Goal: Task Accomplishment & Management: Manage account settings

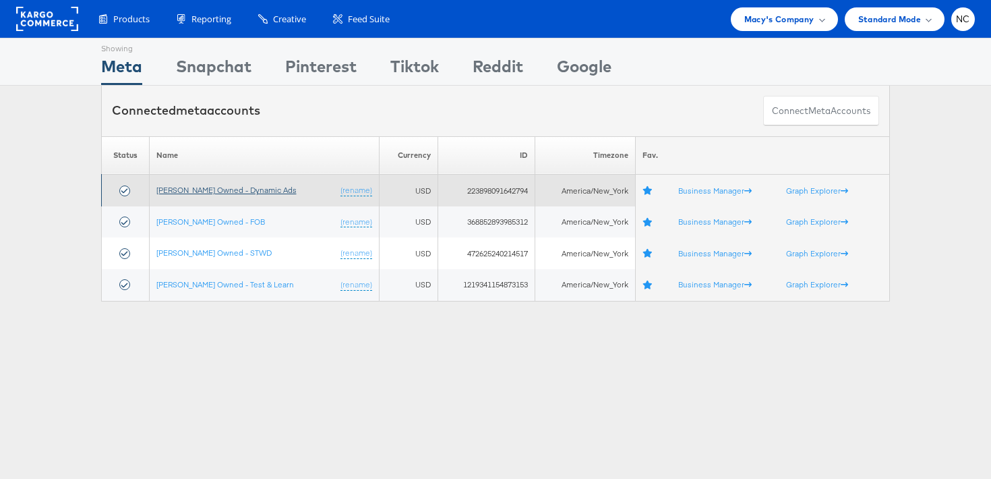
click at [238, 191] on link "Macy's Owned - Dynamic Ads" at bounding box center [226, 190] width 140 height 10
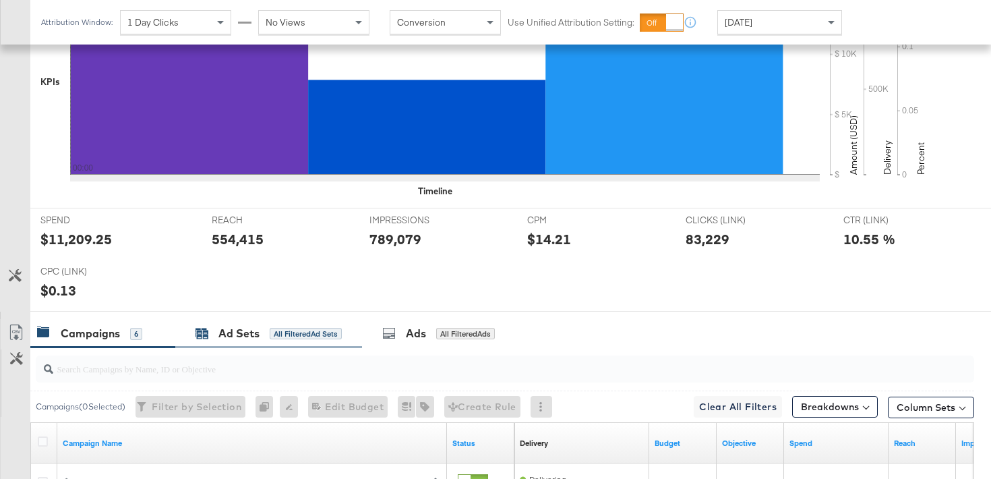
click at [255, 328] on div "Ad Sets" at bounding box center [238, 334] width 41 height 16
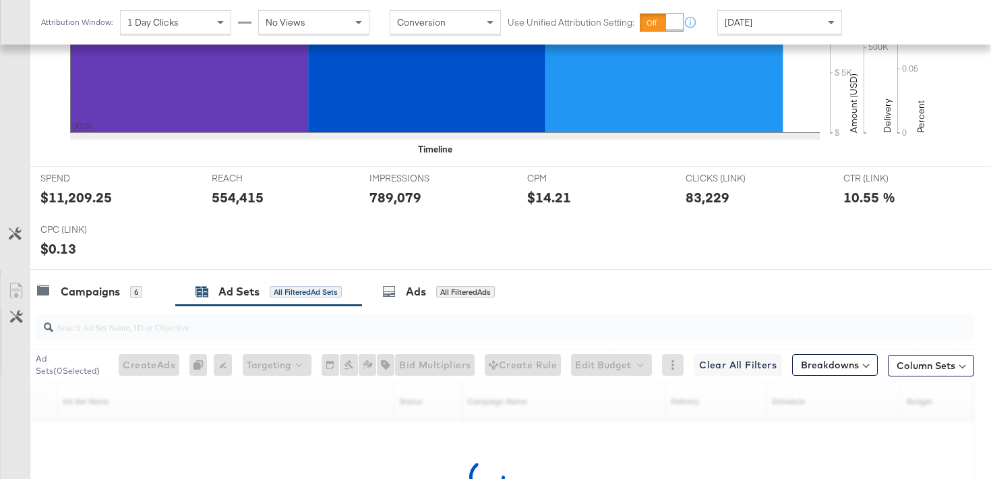
scroll to position [514, 0]
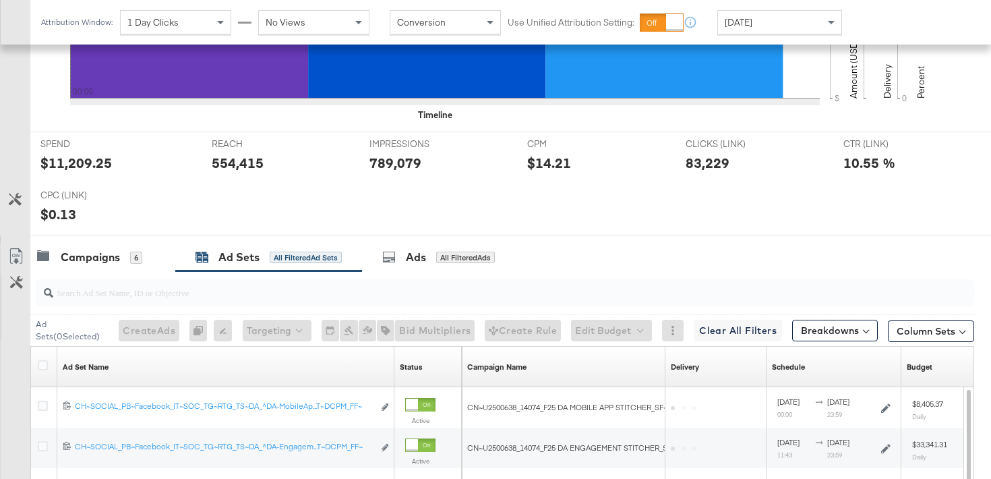
click at [41, 378] on div at bounding box center [44, 366] width 25 height 40
click at [41, 367] on icon at bounding box center [43, 365] width 10 height 10
click at [0, 0] on input "checkbox" at bounding box center [0, 0] width 0 height 0
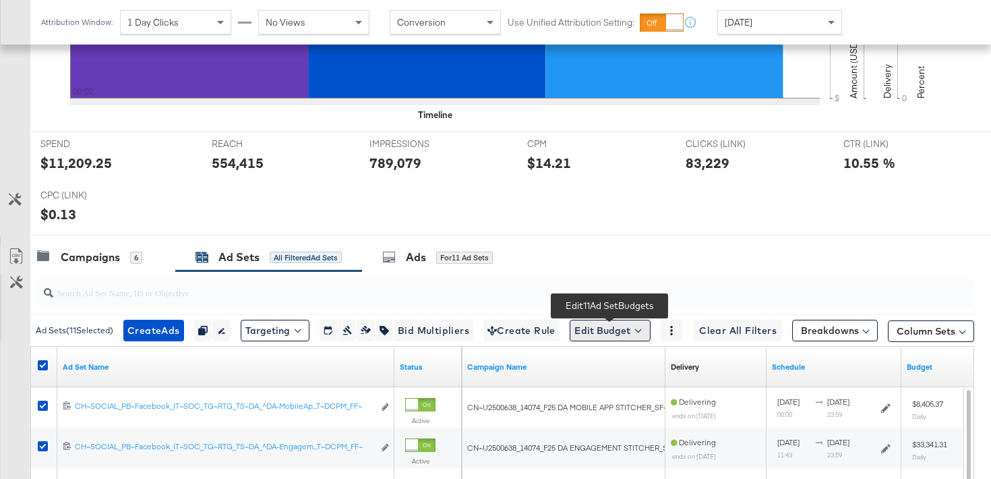
click at [599, 327] on button "Edit Budget" at bounding box center [609, 330] width 81 height 22
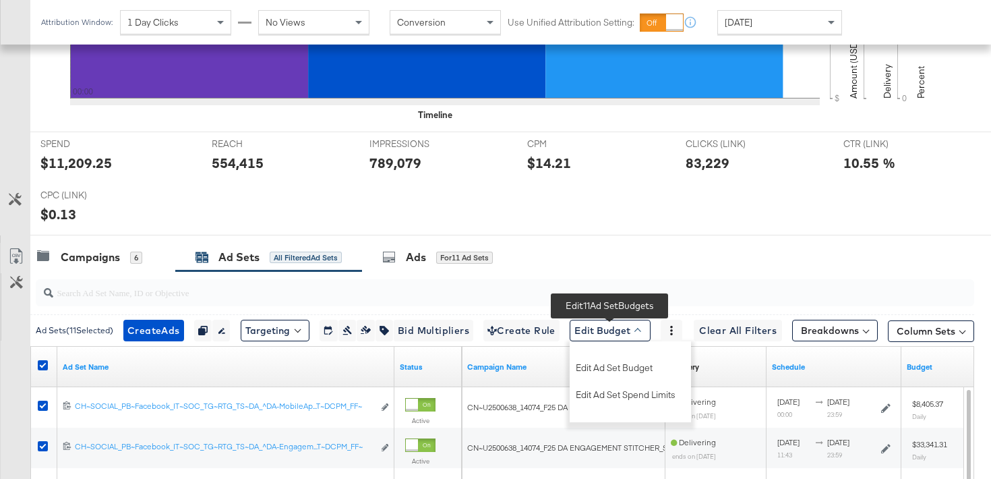
click at [621, 352] on div "Edit Ad Set Budget Edit Ad Set Spend Limits" at bounding box center [629, 381] width 121 height 67
click at [621, 360] on span "Edit Ad Set Budget" at bounding box center [614, 366] width 77 height 18
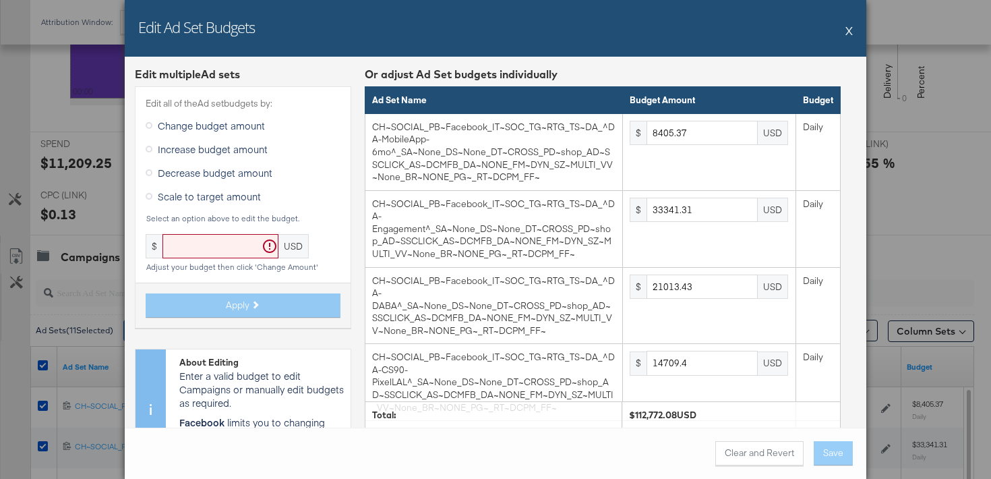
click at [235, 179] on label "Decrease budget amount" at bounding box center [212, 172] width 132 height 20
click at [0, 0] on input "Decrease budget amount" at bounding box center [0, 0] width 0 height 0
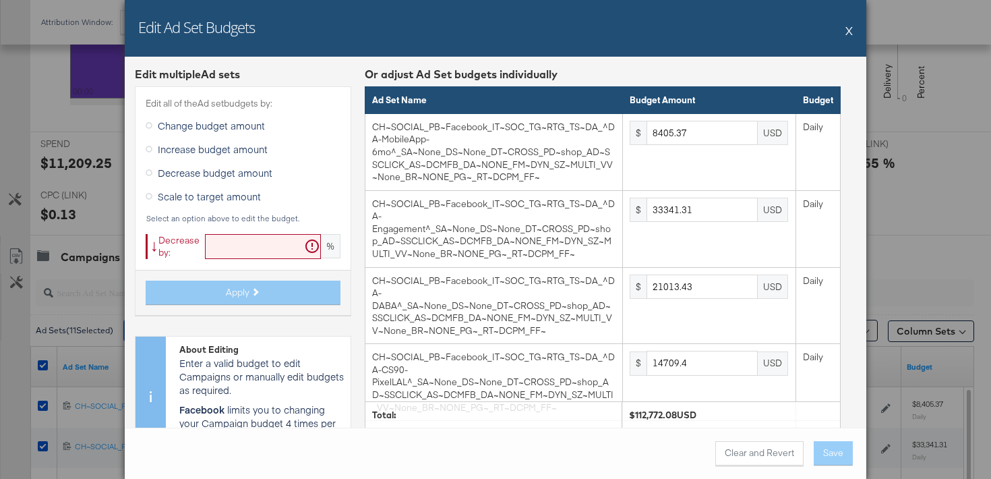
click at [224, 193] on span "Scale to target amount" at bounding box center [209, 195] width 103 height 13
click at [0, 0] on input "Scale to target amount" at bounding box center [0, 0] width 0 height 0
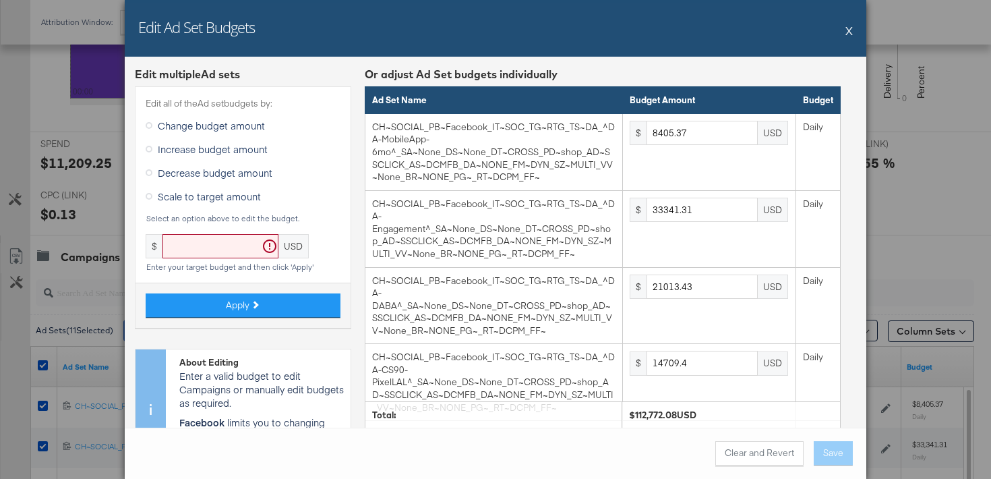
click at [245, 231] on div "Edit all of the Ad set budgets by: Change budget amount Increase budget amount …" at bounding box center [243, 206] width 216 height 241
click at [241, 234] on input "text" at bounding box center [220, 246] width 116 height 25
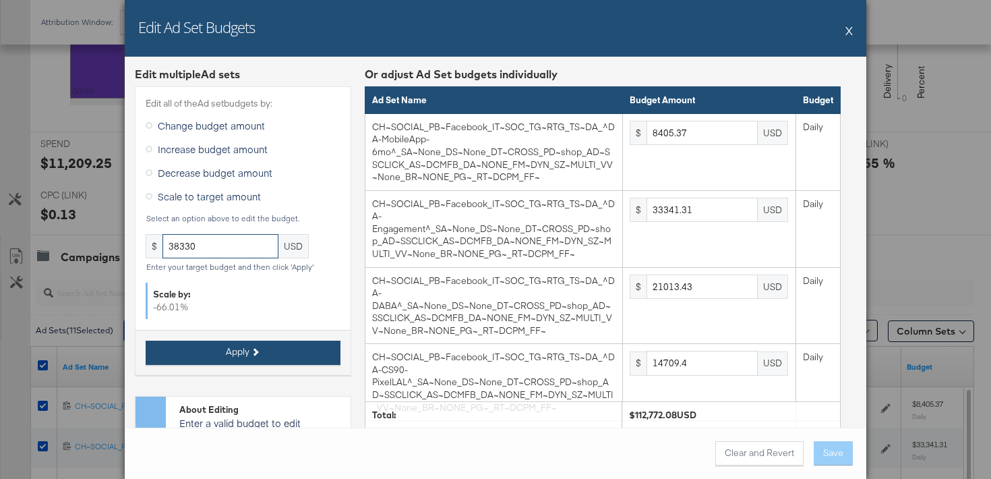
type input "38330"
click at [255, 360] on button "Apply" at bounding box center [243, 352] width 195 height 24
type input "2856.89"
type input "11332.34"
type input "7142.23"
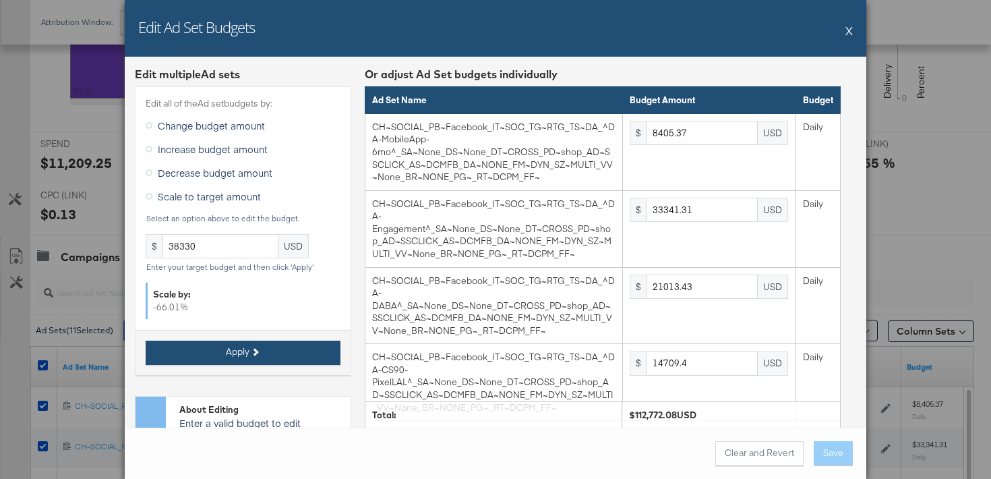
type input "4999.56"
type input "1190.37"
type input "1285.6"
type input "952.29"
type input "1428.44"
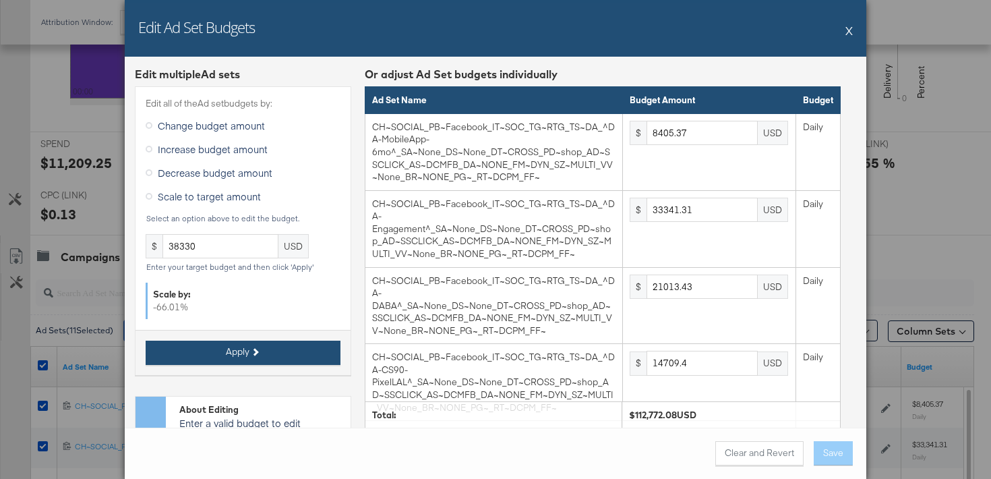
type input "952.29"
type input "1428.44"
type input "4761.48"
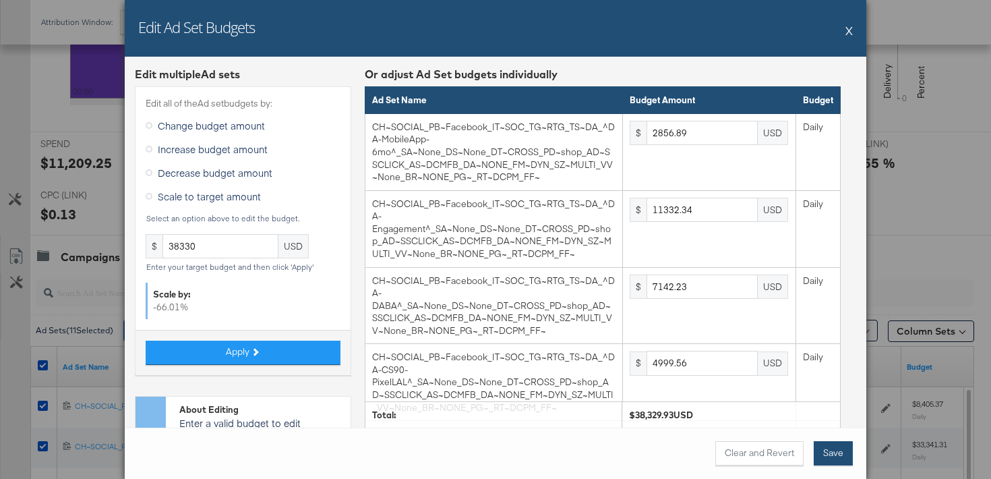
click at [841, 458] on button "Save" at bounding box center [832, 453] width 39 height 24
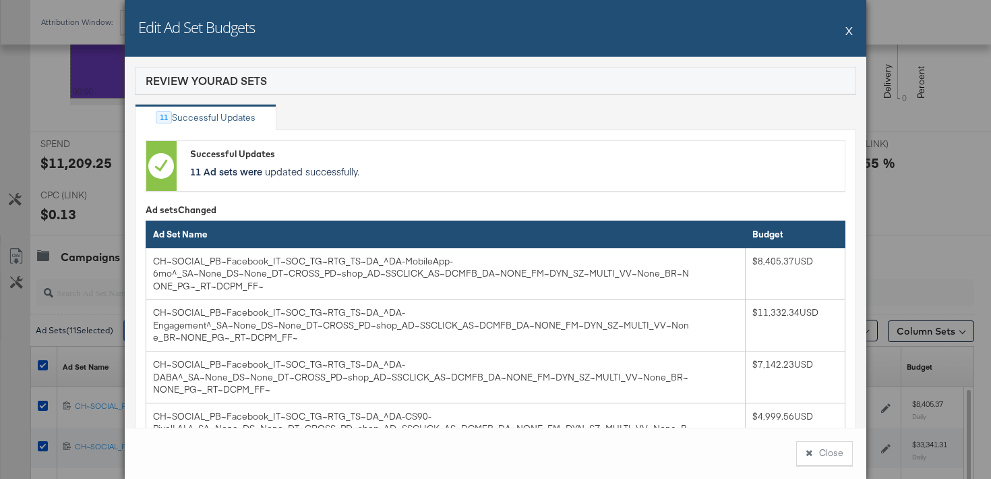
click at [841, 458] on button "Close" at bounding box center [824, 453] width 57 height 24
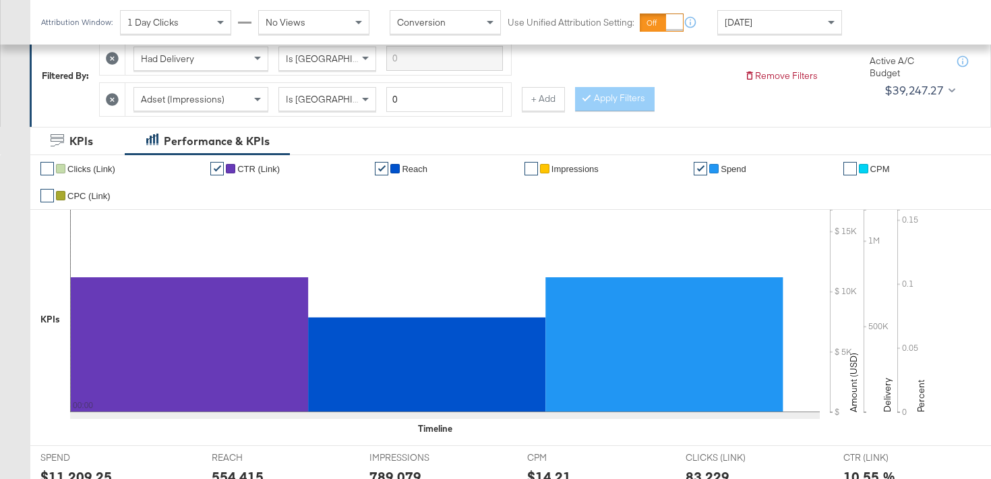
scroll to position [0, 0]
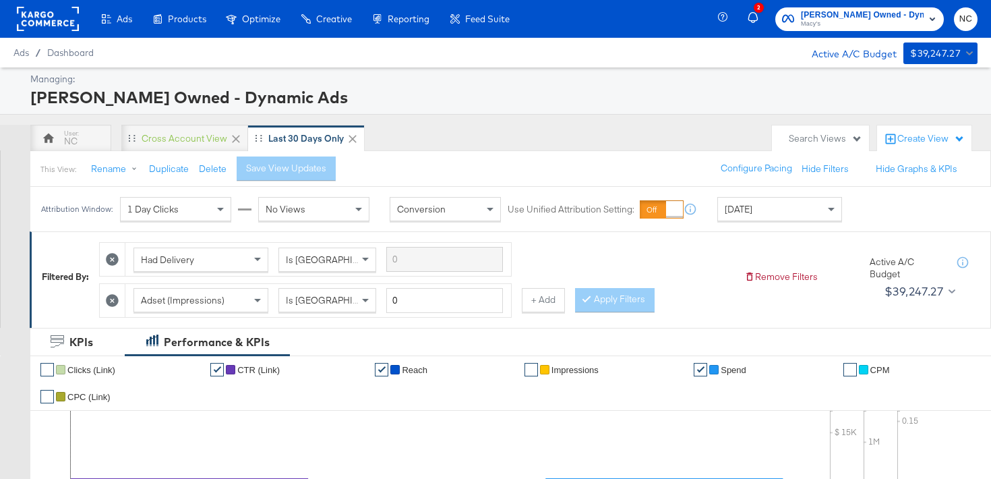
click at [904, 14] on span "Macy's Owned - Dynamic Ads" at bounding box center [862, 15] width 123 height 14
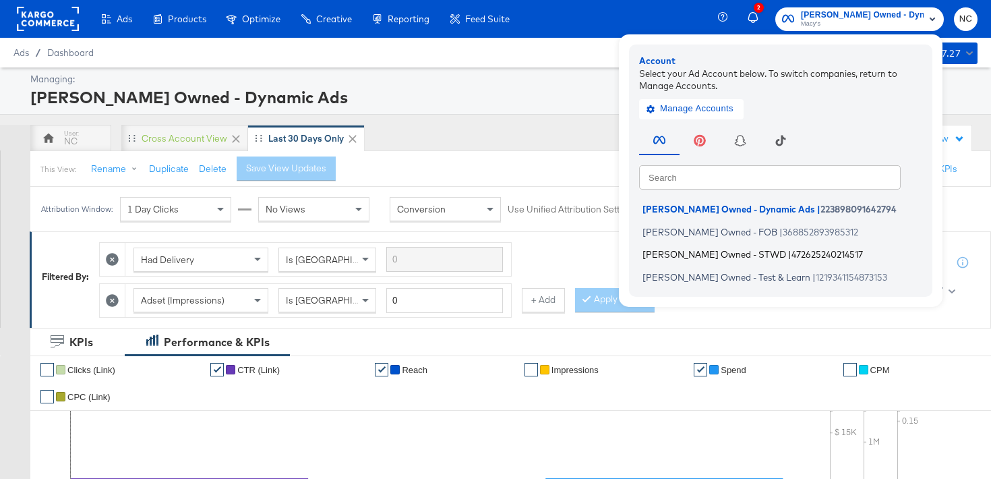
click at [788, 258] on span "|" at bounding box center [789, 254] width 3 height 11
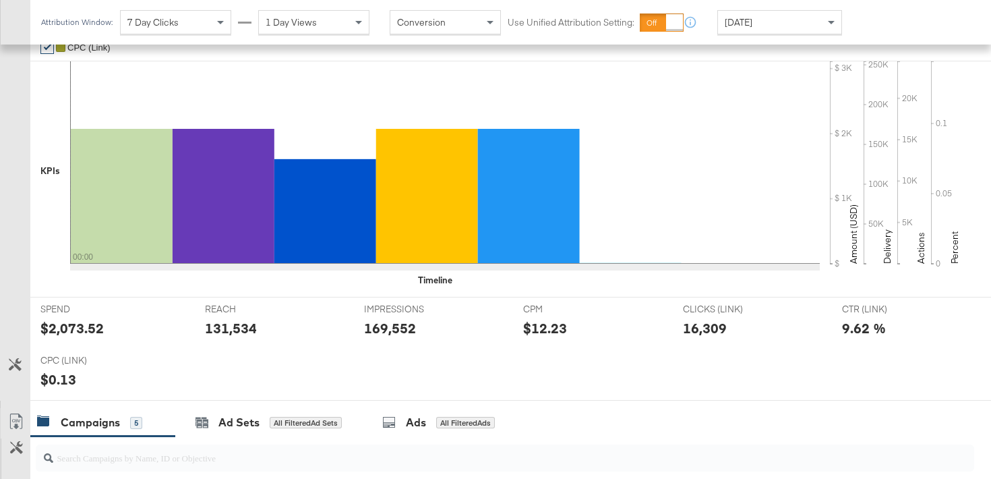
scroll to position [429, 0]
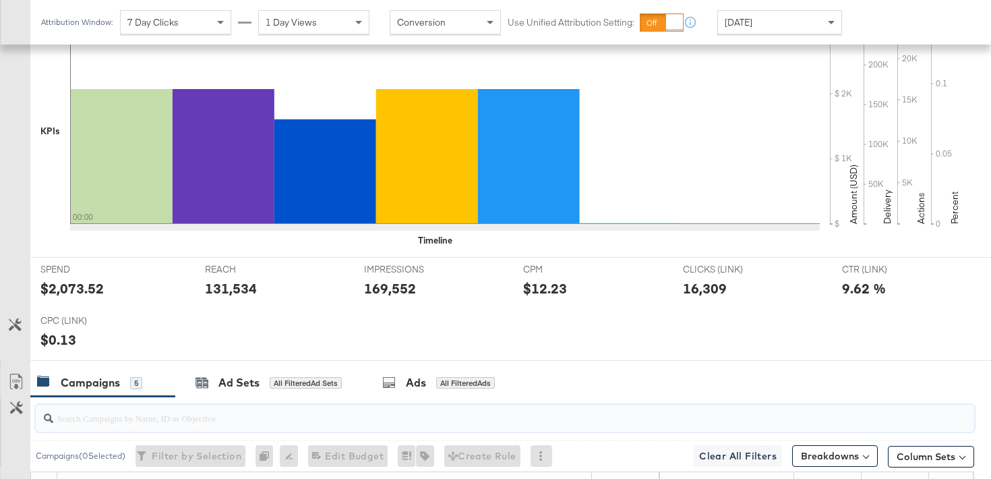
click at [229, 406] on input "search" at bounding box center [471, 412] width 837 height 26
click at [230, 393] on div "Ad Sets All Filtered Ad Sets" at bounding box center [268, 382] width 187 height 29
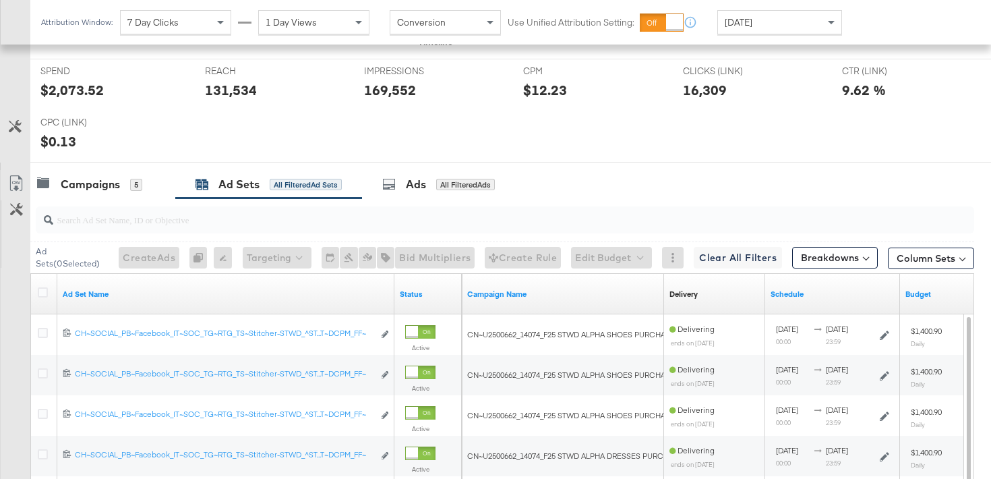
scroll to position [609, 0]
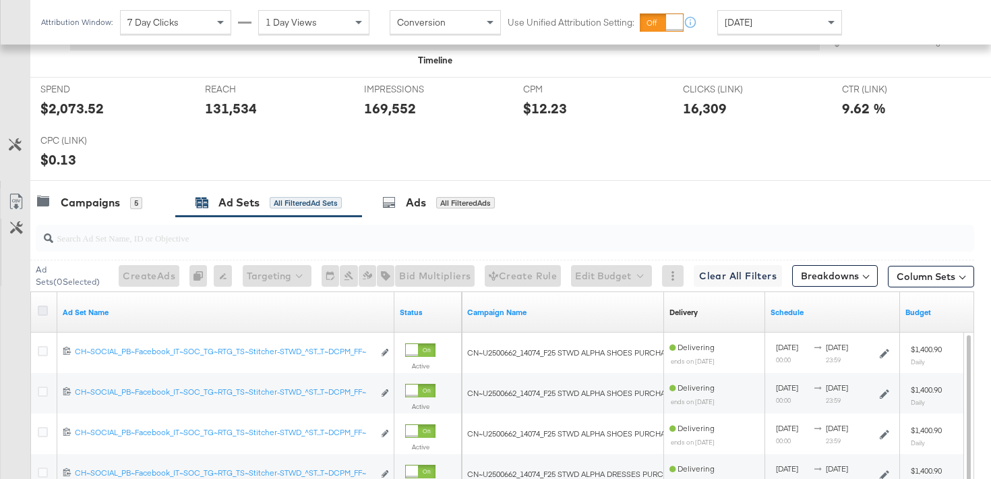
click at [42, 309] on icon at bounding box center [43, 310] width 10 height 10
click at [0, 0] on input "checkbox" at bounding box center [0, 0] width 0 height 0
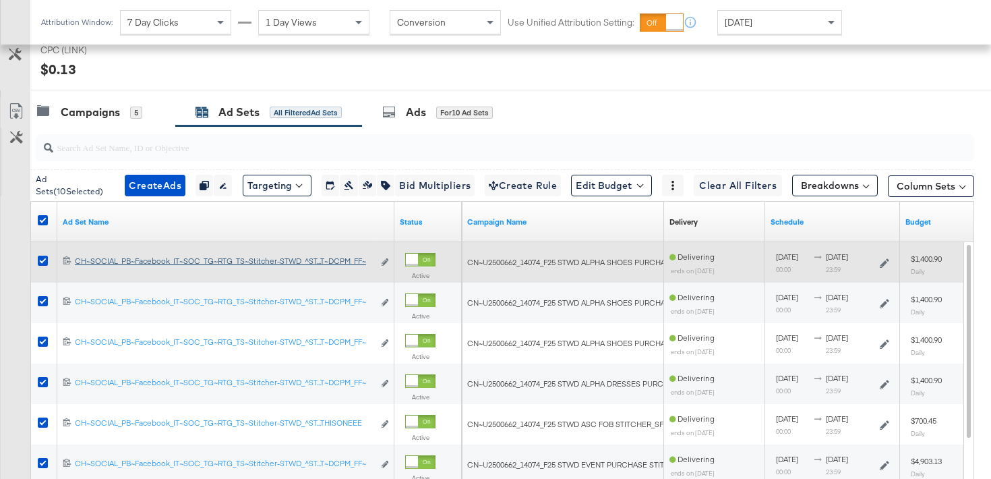
scroll to position [739, 0]
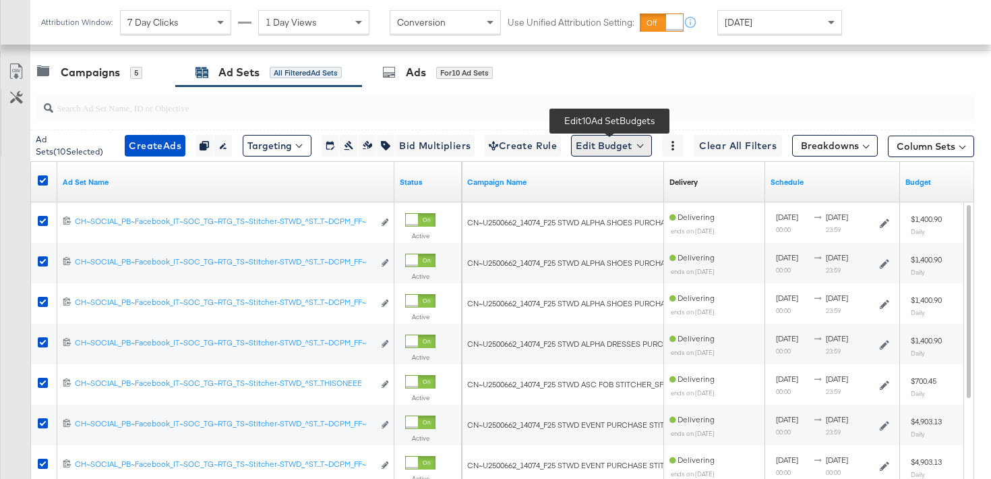
click at [633, 152] on button "Edit Budget" at bounding box center [611, 146] width 81 height 22
click at [632, 189] on button "Edit Ad Set Budget" at bounding box center [632, 181] width 119 height 22
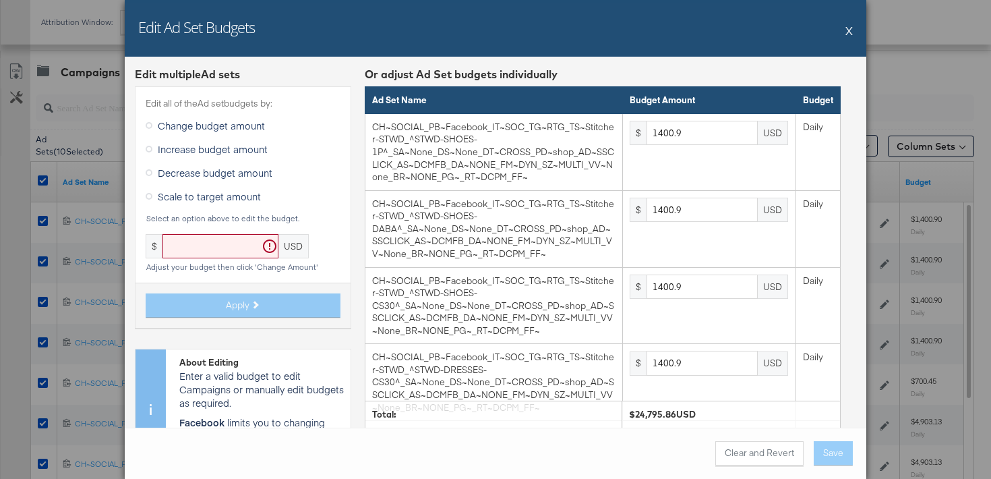
click at [226, 195] on span "Scale to target amount" at bounding box center [209, 195] width 103 height 13
click at [0, 0] on input "Scale to target amount" at bounding box center [0, 0] width 0 height 0
click at [210, 243] on input "text" at bounding box center [220, 246] width 116 height 25
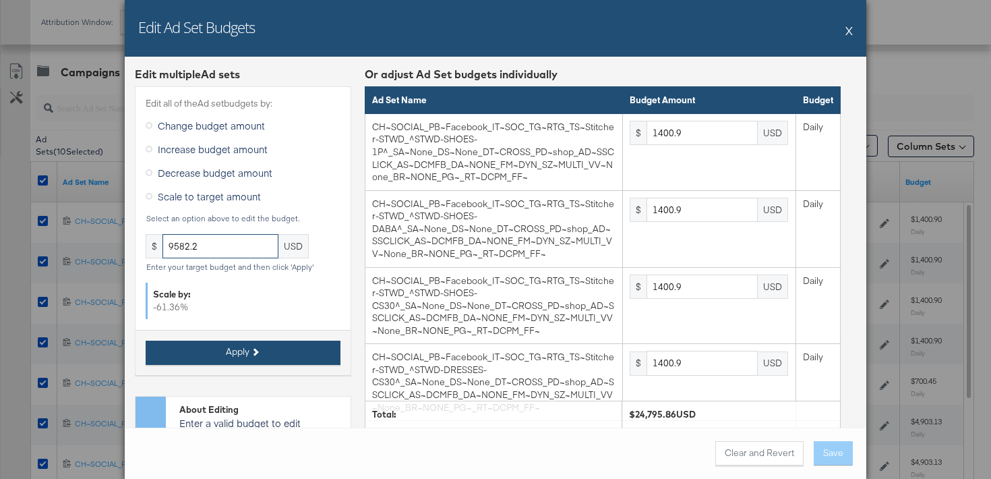
type input "9582.2"
click at [238, 357] on span "Apply" at bounding box center [238, 351] width 24 height 13
type input "541.36"
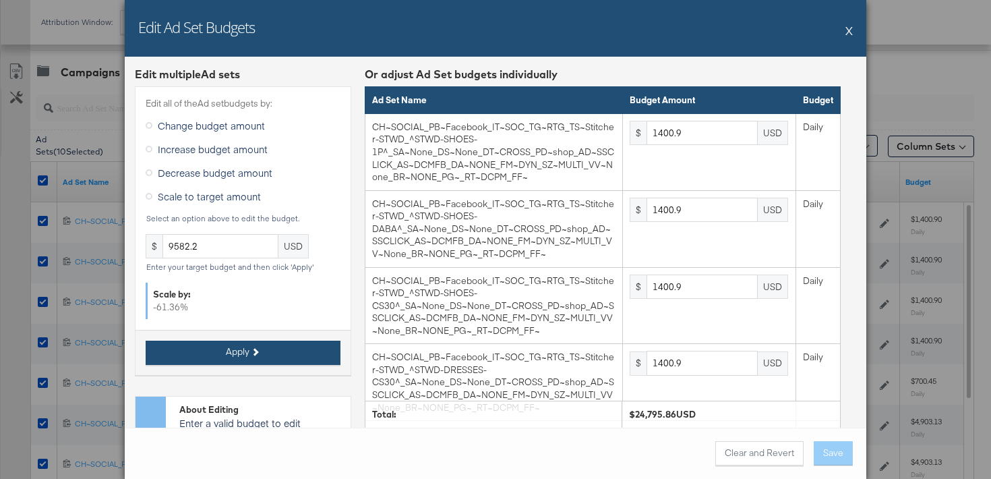
type input "541.36"
type input "270.68"
type input "1894.78"
type input "1191"
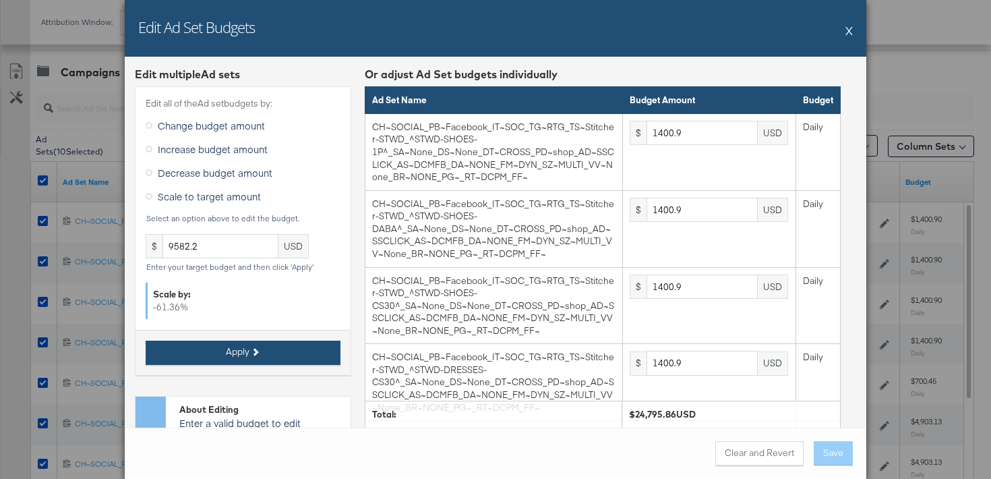
type input "1082.73"
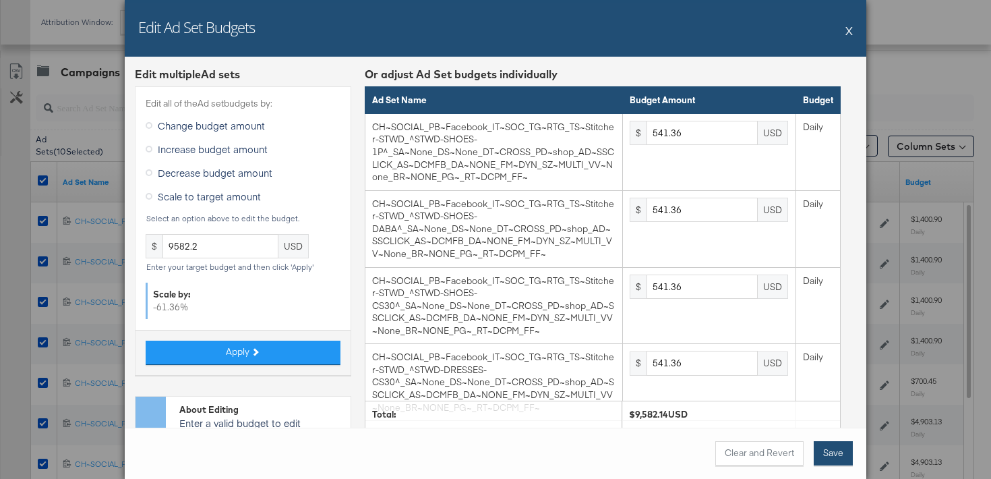
click at [828, 452] on button "Save" at bounding box center [832, 453] width 39 height 24
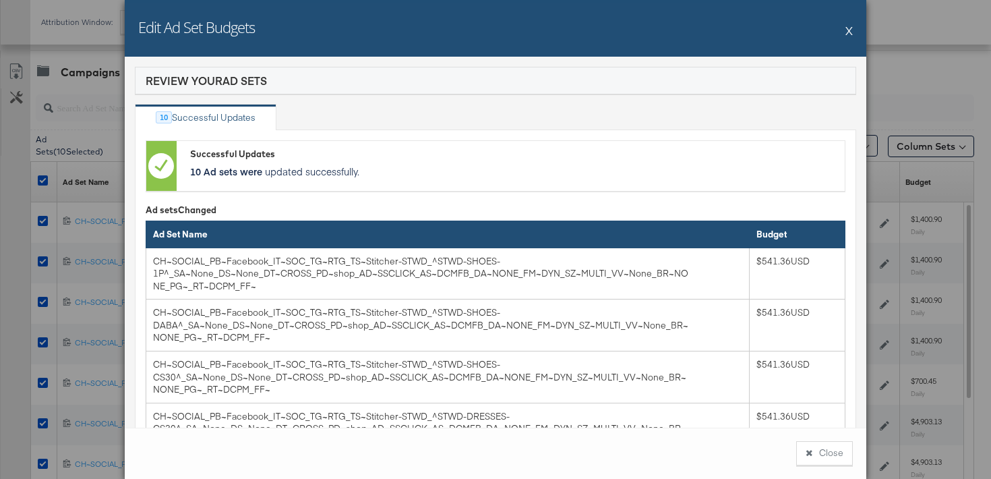
click at [828, 452] on button "Close" at bounding box center [824, 453] width 57 height 24
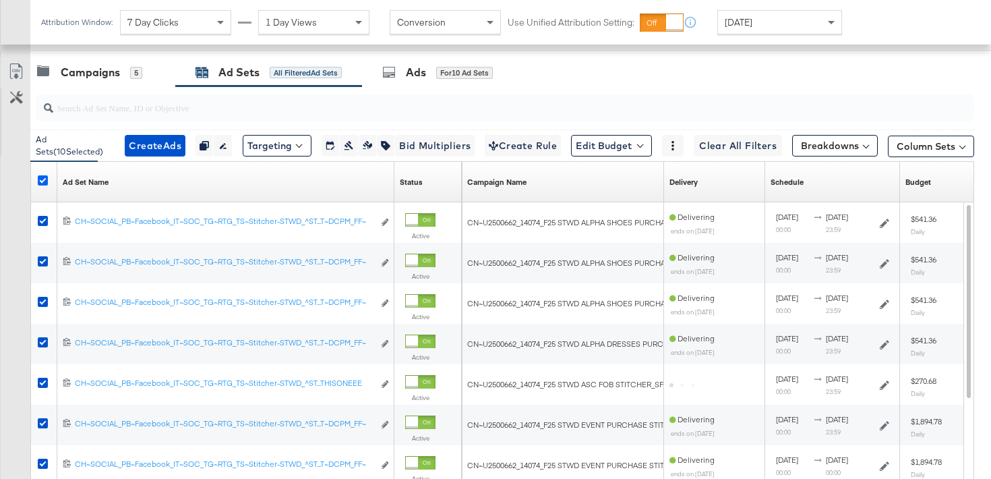
click at [42, 180] on icon at bounding box center [43, 180] width 10 height 10
click at [0, 0] on input "checkbox" at bounding box center [0, 0] width 0 height 0
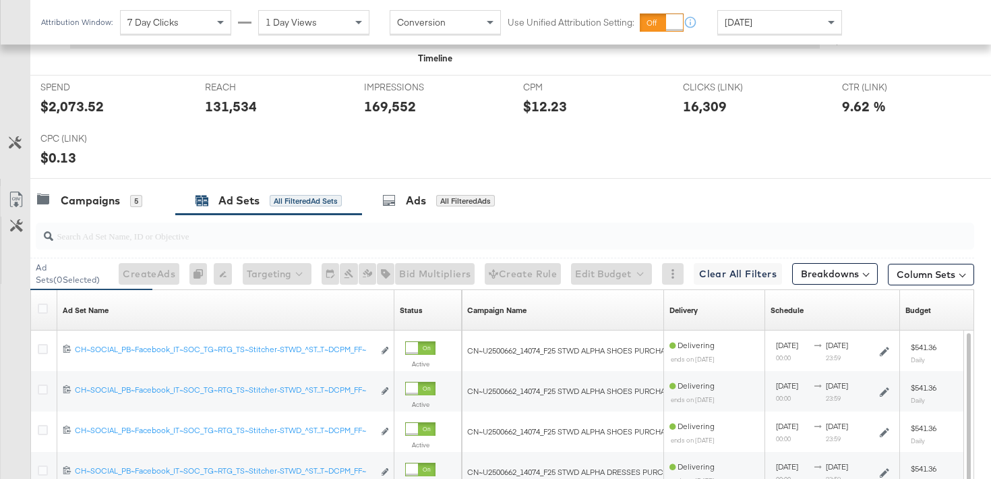
scroll to position [227, 0]
